Goal: Information Seeking & Learning: Learn about a topic

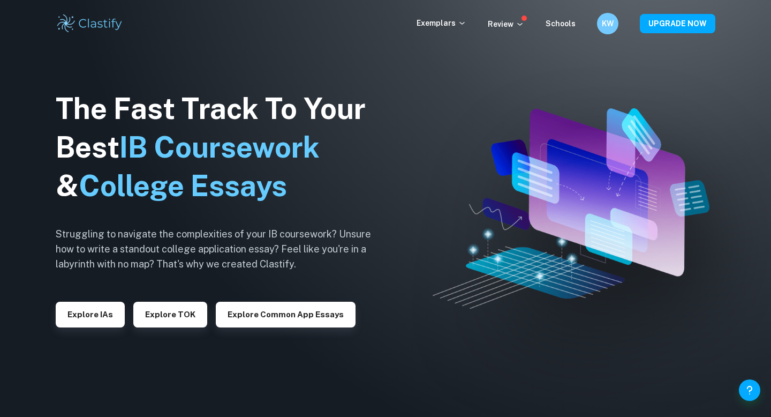
click at [35, 131] on img at bounding box center [385, 208] width 771 height 417
click at [97, 315] on button "Explore IAs" at bounding box center [90, 314] width 69 height 26
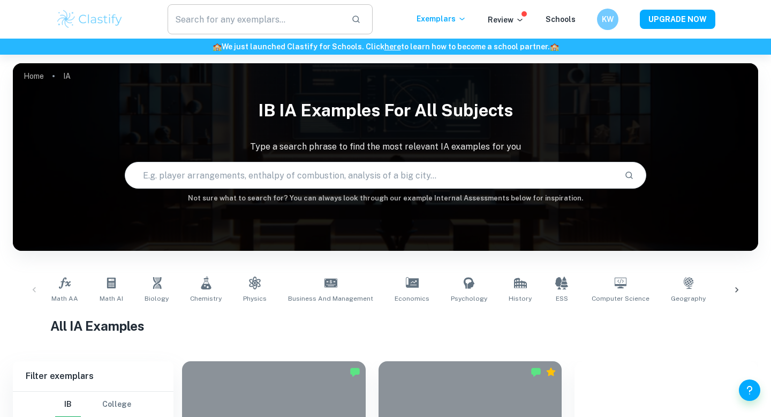
click at [275, 25] on input "text" at bounding box center [255, 19] width 175 height 30
click at [148, 293] on span "Biology" at bounding box center [157, 298] width 24 height 10
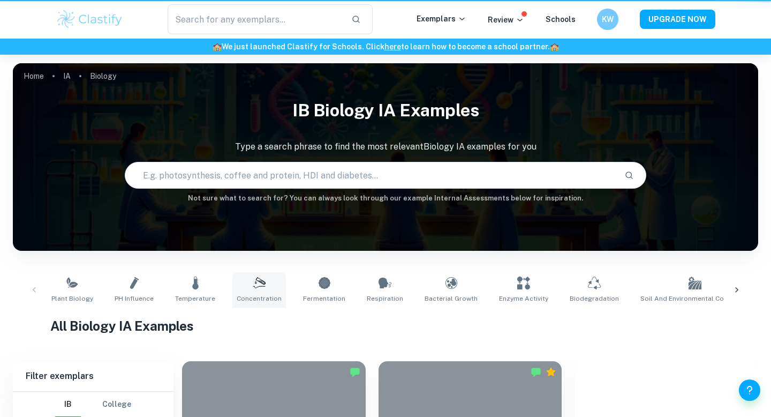
click at [237, 287] on link "Concentration" at bounding box center [259, 289] width 54 height 35
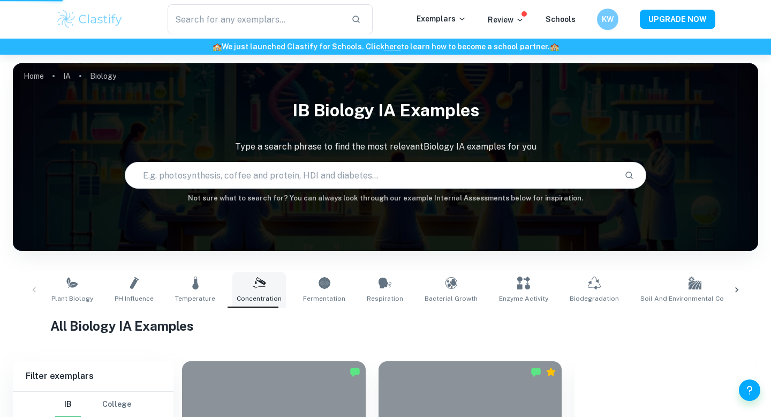
type input "Concentration"
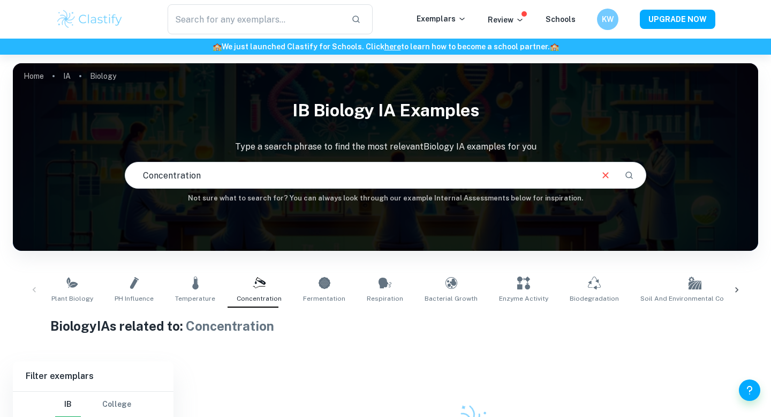
click at [35, 288] on div "Plant Biology pH Influence Temperature Concentration Fermentation Respiration B…" at bounding box center [385, 289] width 728 height 35
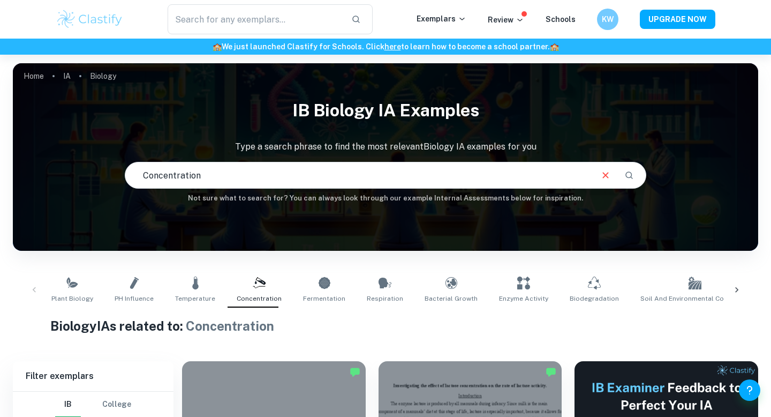
click at [215, 170] on input "Concentration" at bounding box center [358, 175] width 466 height 30
click at [66, 74] on link "IA" at bounding box center [66, 76] width 7 height 15
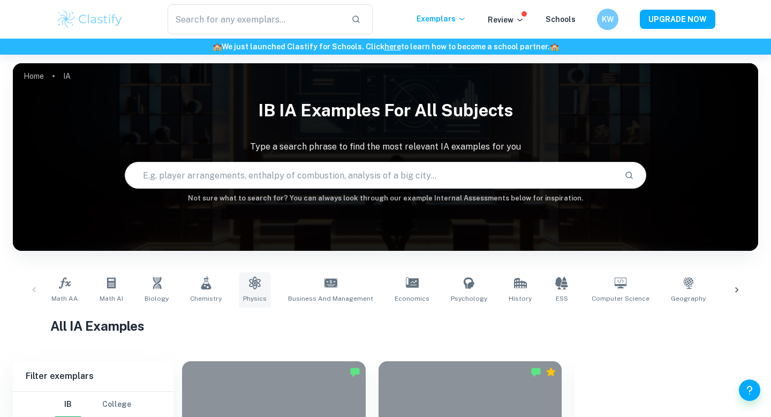
click at [248, 279] on icon at bounding box center [254, 282] width 13 height 13
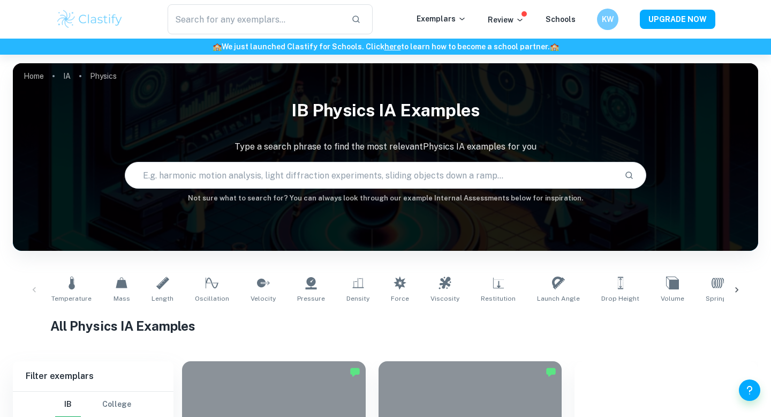
click at [248, 180] on input "text" at bounding box center [370, 175] width 490 height 30
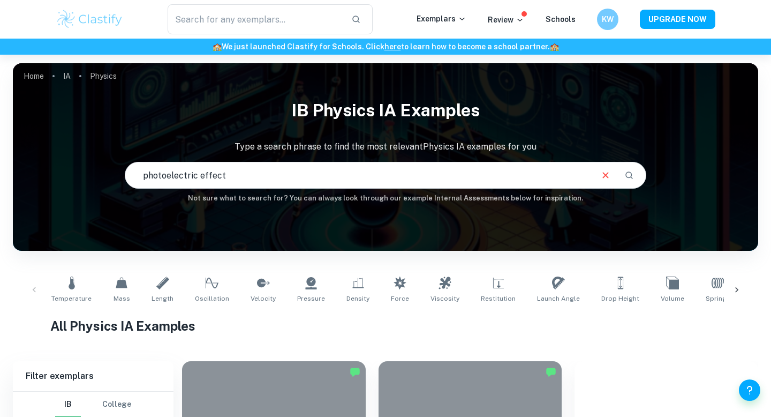
type input "photoelectric effect"
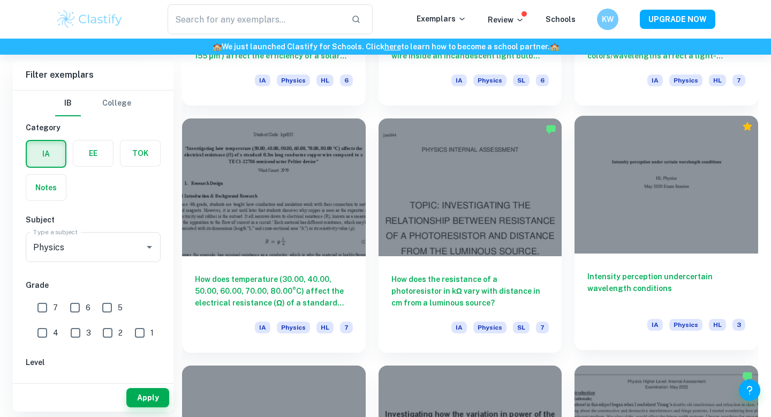
scroll to position [1243, 0]
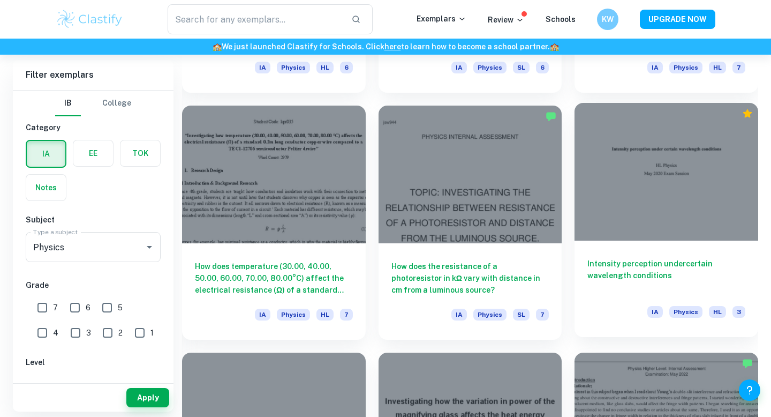
click at [626, 267] on h6 "Intensity perception undercertain wavelength conditions" at bounding box center [666, 275] width 158 height 35
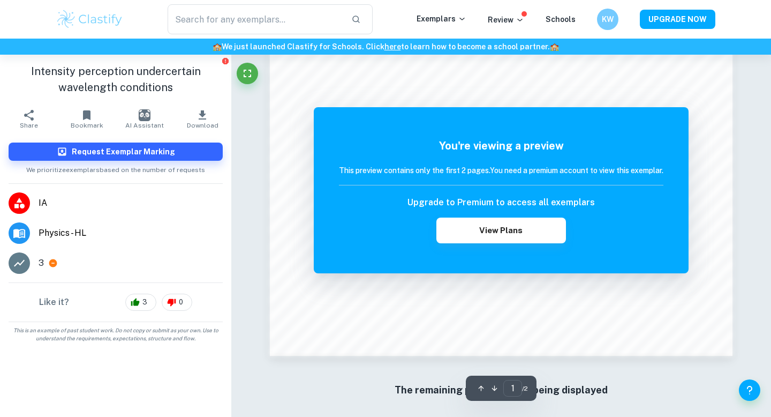
scroll to position [925, 0]
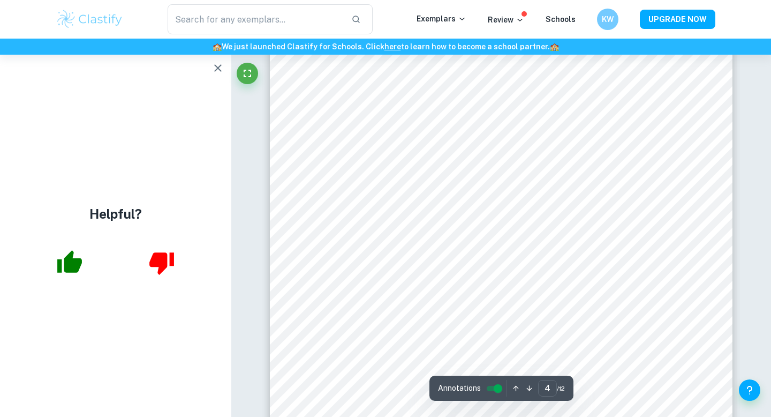
scroll to position [2394, 0]
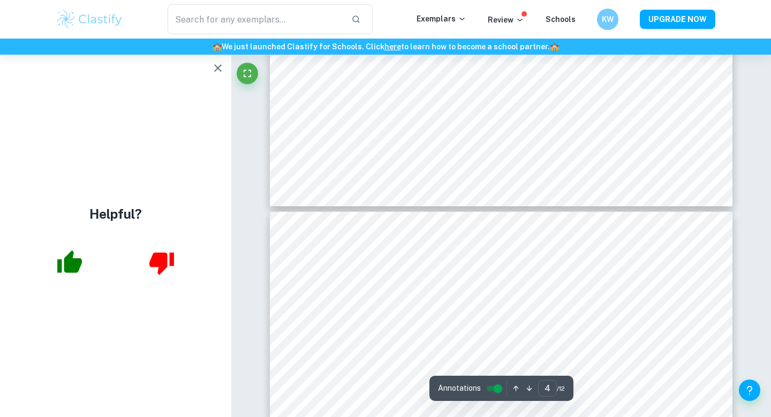
type input "5"
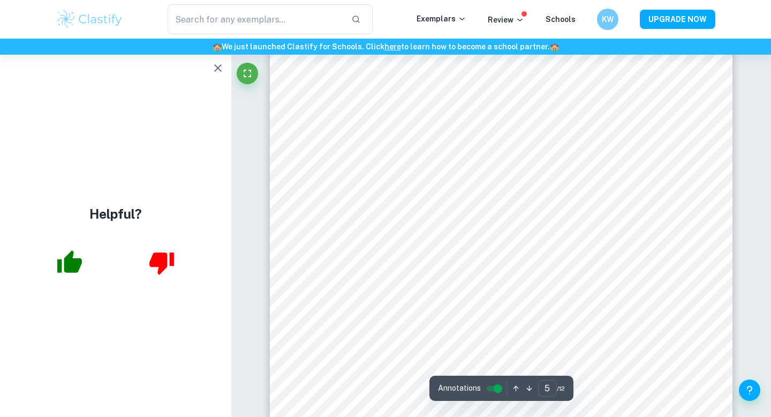
scroll to position [2942, 0]
